Goal: Task Accomplishment & Management: Complete application form

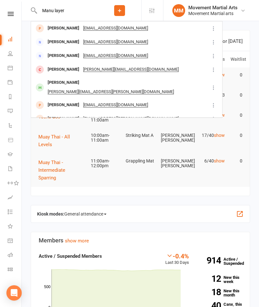
type input "Manu layer"
click at [179, 27] on div "[PERSON_NAME] [EMAIL_ADDRESS][DOMAIN_NAME]" at bounding box center [120, 28] width 178 height 13
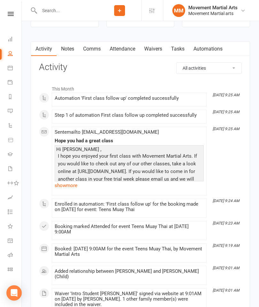
scroll to position [439, 0]
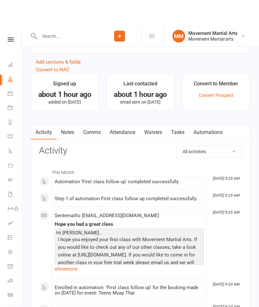
click at [159, 114] on link "Waivers" at bounding box center [153, 107] width 27 height 15
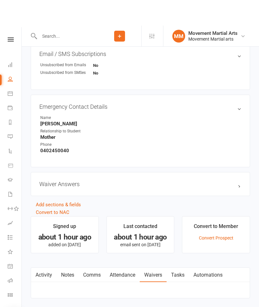
scroll to position [277, 0]
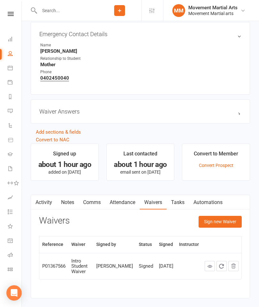
click at [228, 222] on button "Sign new Waiver" at bounding box center [220, 222] width 43 height 12
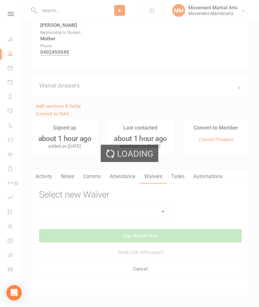
scroll to position [373, 0]
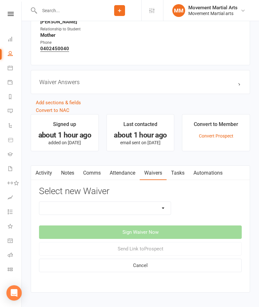
click at [148, 212] on select "Intro Student Waiver Membership Contract Membership Contract (2019) Direct Debi…" at bounding box center [105, 208] width 132 height 13
select select "13358"
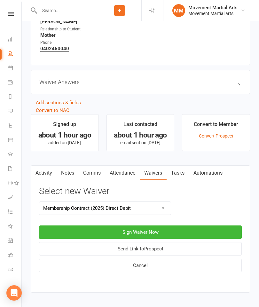
click at [194, 233] on button "Sign Waiver Now" at bounding box center [140, 232] width 203 height 13
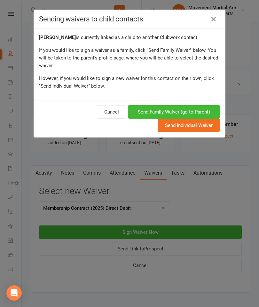
click at [204, 114] on button "Send Family Waiver (go to Parent)" at bounding box center [174, 111] width 92 height 13
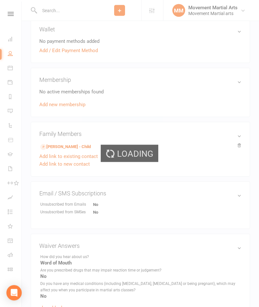
scroll to position [457, 0]
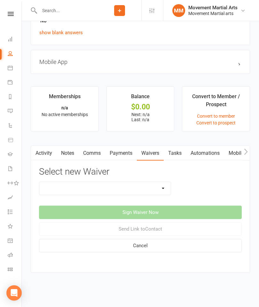
click at [155, 182] on select "Intro Student Waiver Membership Contract Membership Contract (2019) Direct Debi…" at bounding box center [105, 188] width 132 height 13
select select "13358"
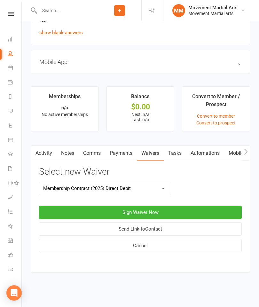
click at [180, 209] on button "Sign Waiver Now" at bounding box center [140, 212] width 203 height 13
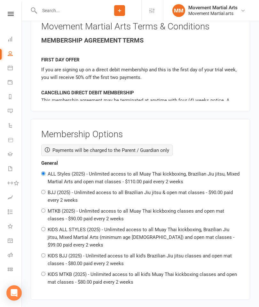
scroll to position [669, 0]
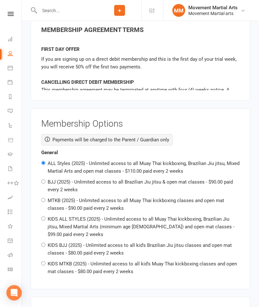
click at [121, 261] on label "KIDS MTKB (2025) - Unlimited access to all kid's Muay Thai kickboxing classes a…" at bounding box center [142, 267] width 189 height 13
click at [45, 262] on input "KIDS MTKB (2025) - Unlimited access to all kid's Muay Thai kickboxing classes a…" at bounding box center [43, 264] width 4 height 4
radio input "true"
radio input "false"
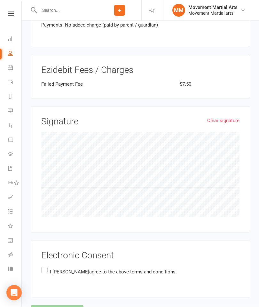
scroll to position [1061, 0]
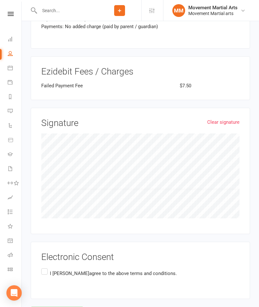
click at [45, 267] on label "I [PERSON_NAME] agree to the above terms and conditions." at bounding box center [109, 273] width 136 height 12
click at [45, 267] on input "I [PERSON_NAME] agree to the above terms and conditions." at bounding box center [43, 267] width 4 height 0
